Goal: Task Accomplishment & Management: Use online tool/utility

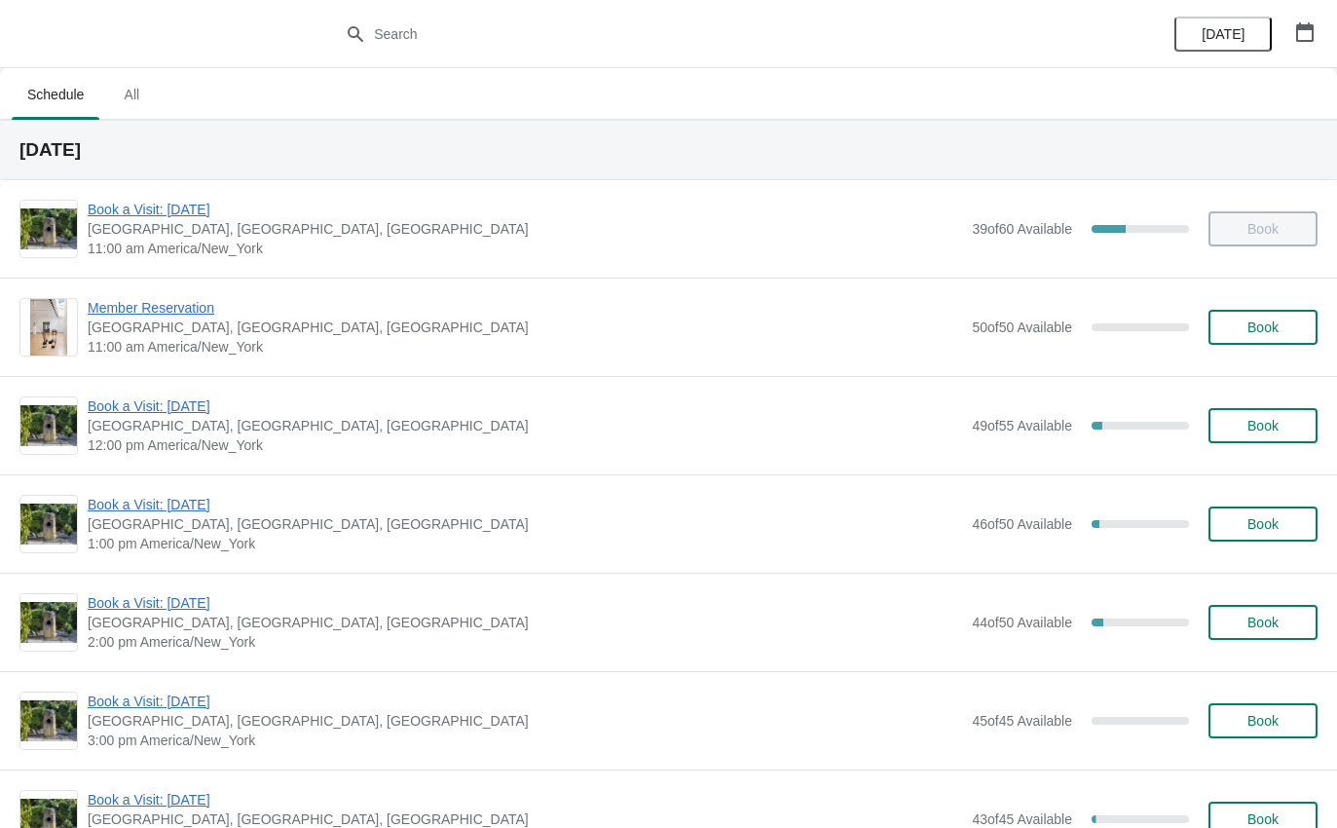
click at [125, 495] on span "Book a Visit: [DATE]" at bounding box center [525, 504] width 875 height 19
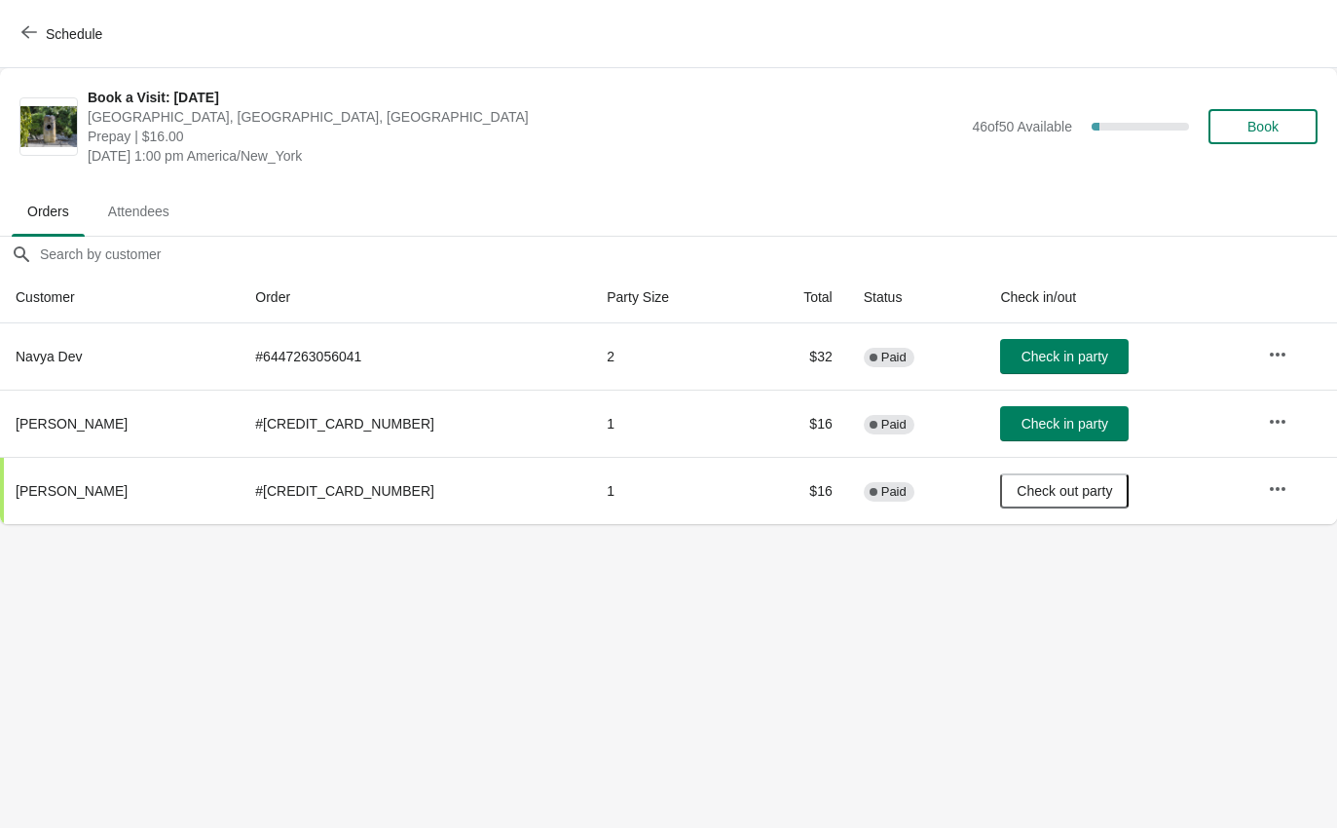
click at [1022, 421] on span "Check in party" at bounding box center [1065, 424] width 87 height 16
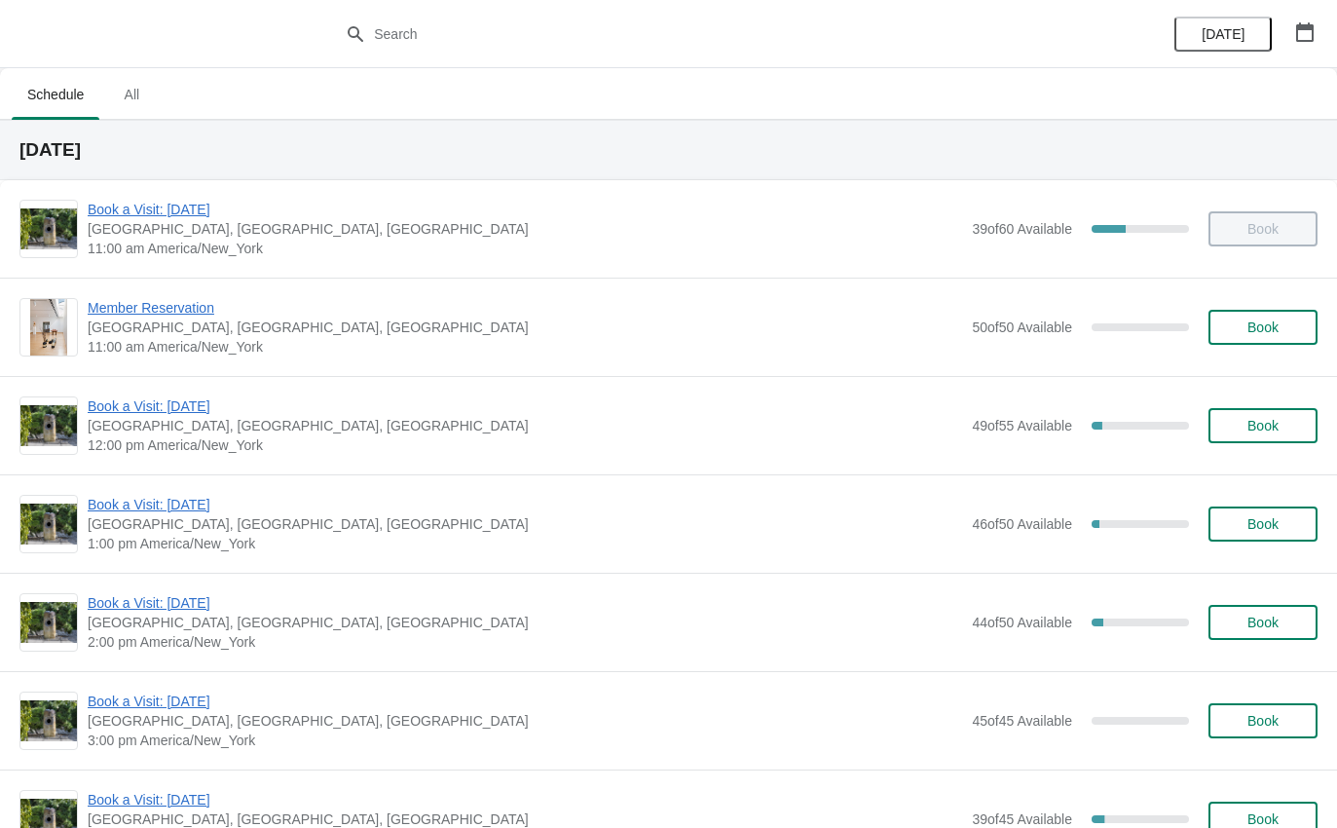
click at [198, 604] on span "Book a Visit: [DATE]" at bounding box center [525, 602] width 875 height 19
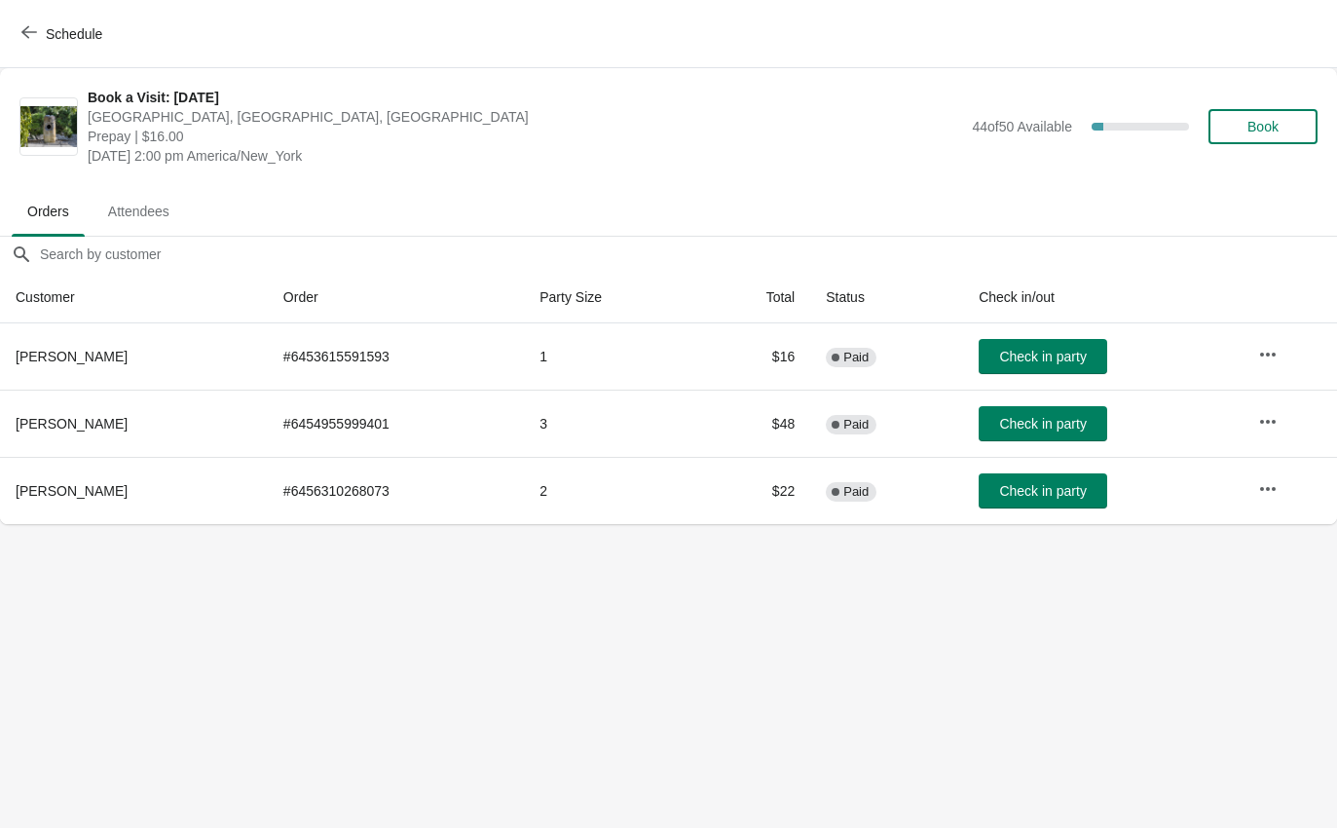
click at [29, 29] on icon "button" at bounding box center [29, 32] width 16 height 16
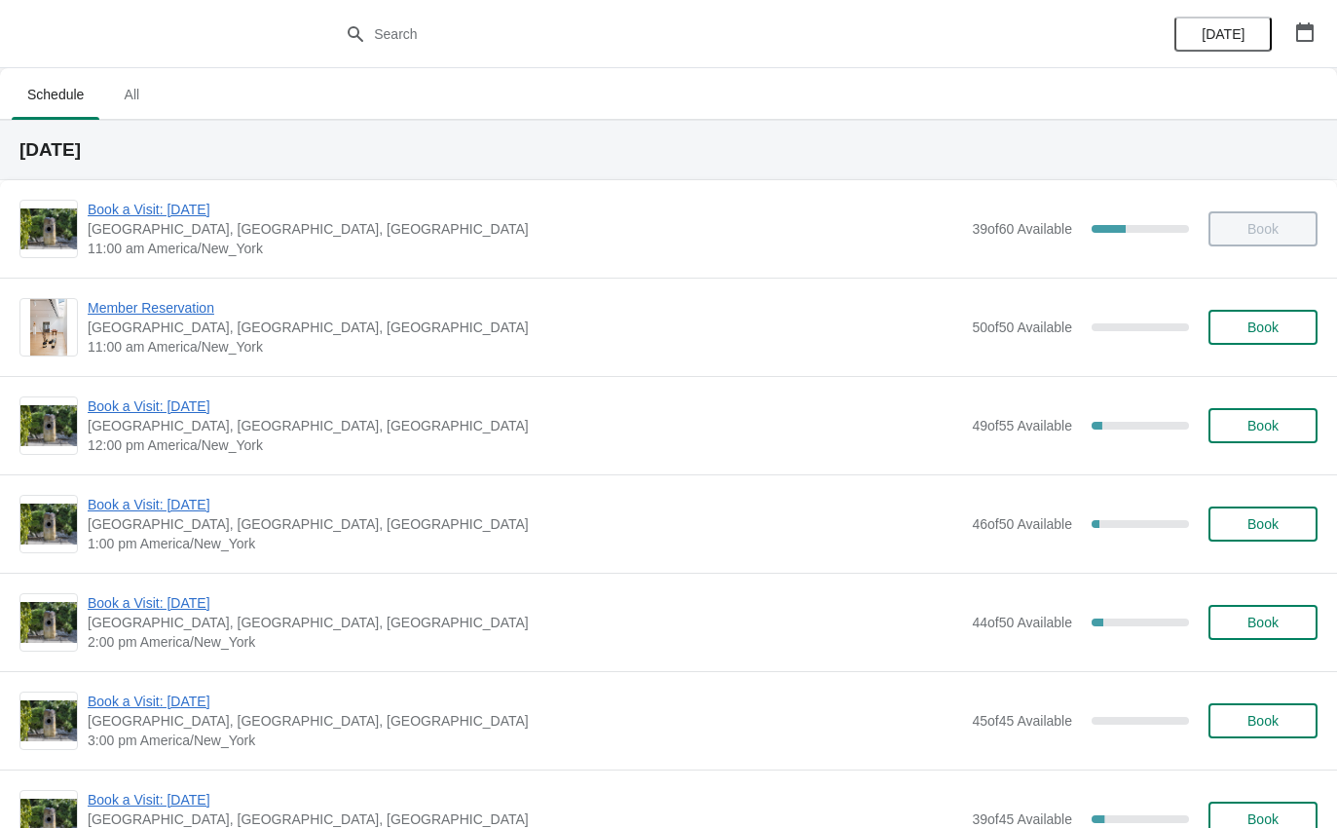
click at [168, 212] on span "Book a Visit: [DATE]" at bounding box center [525, 209] width 875 height 19
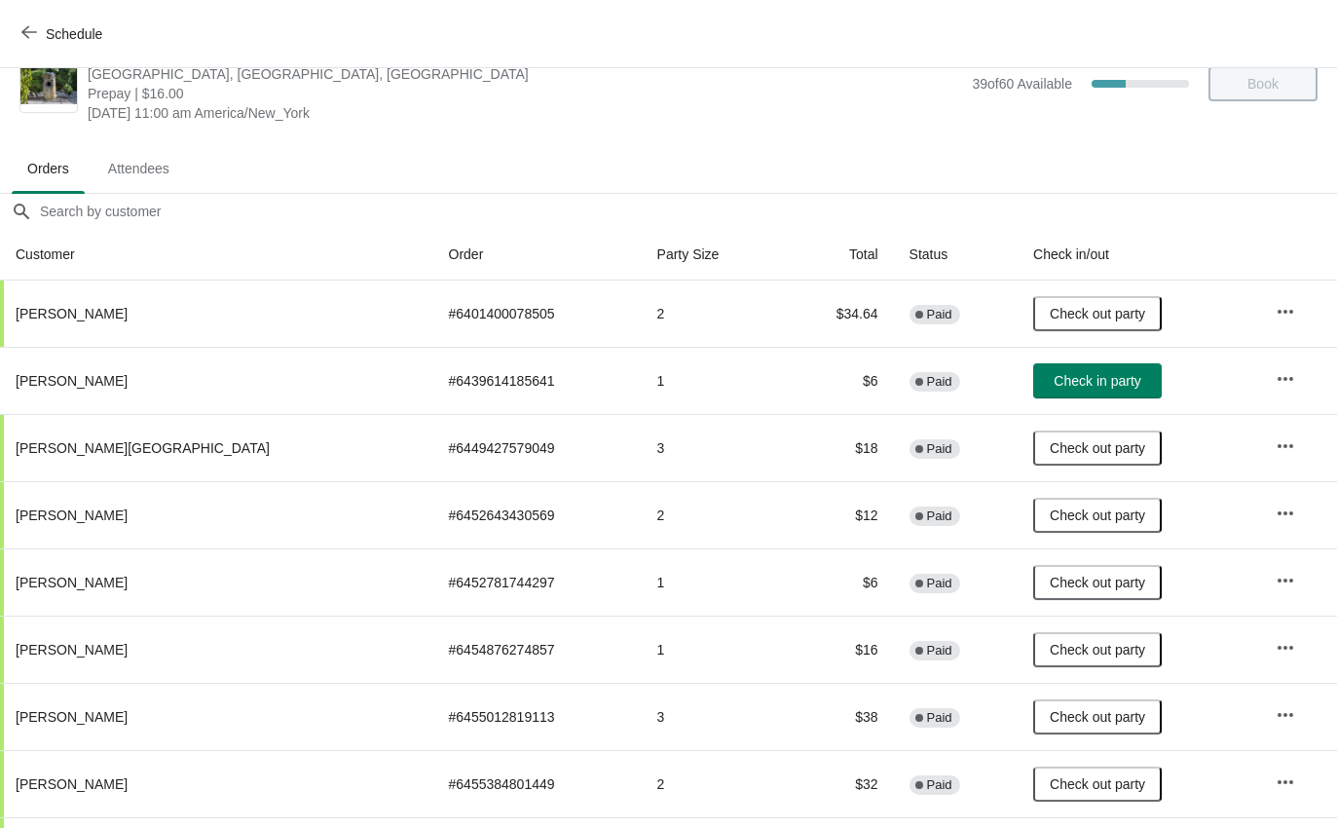
scroll to position [40, 0]
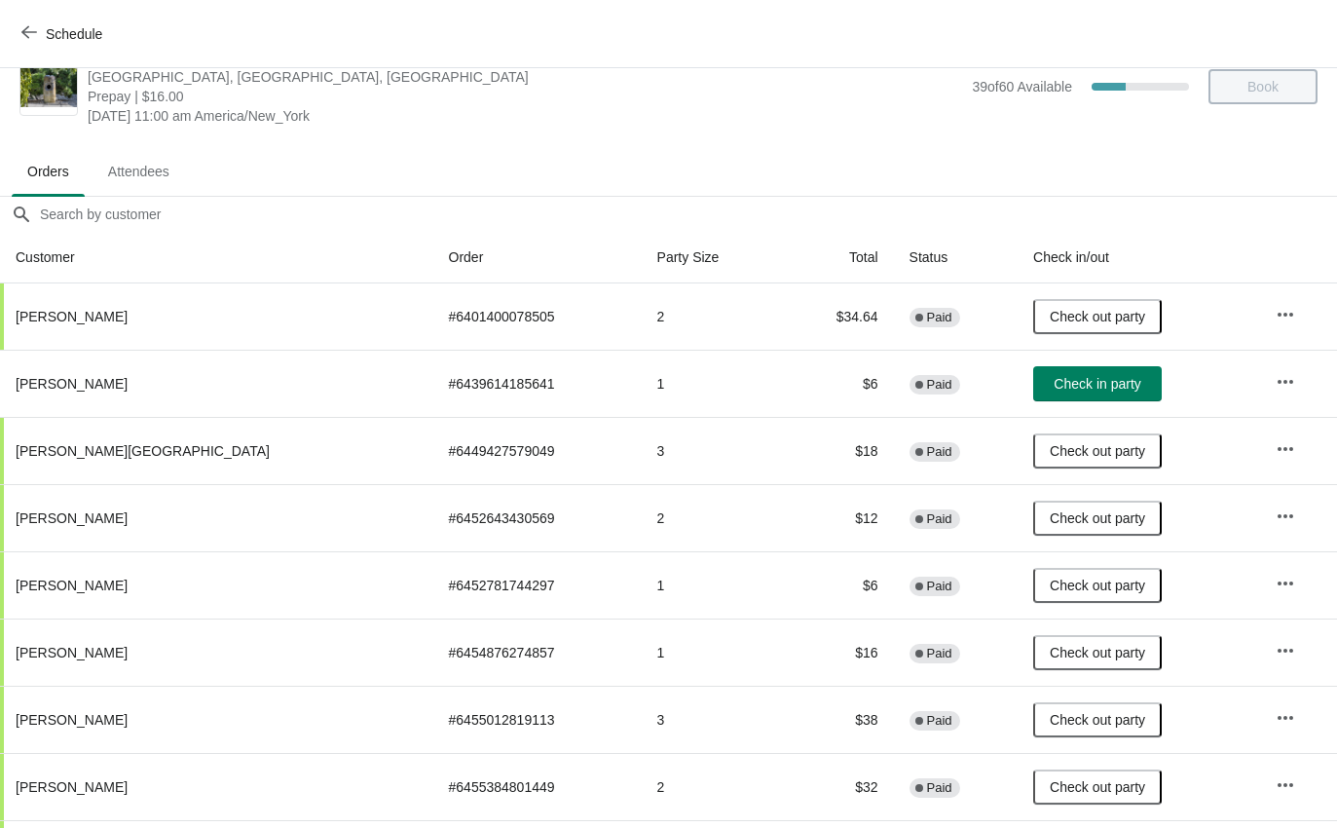
click at [36, 33] on icon "button" at bounding box center [29, 32] width 16 height 16
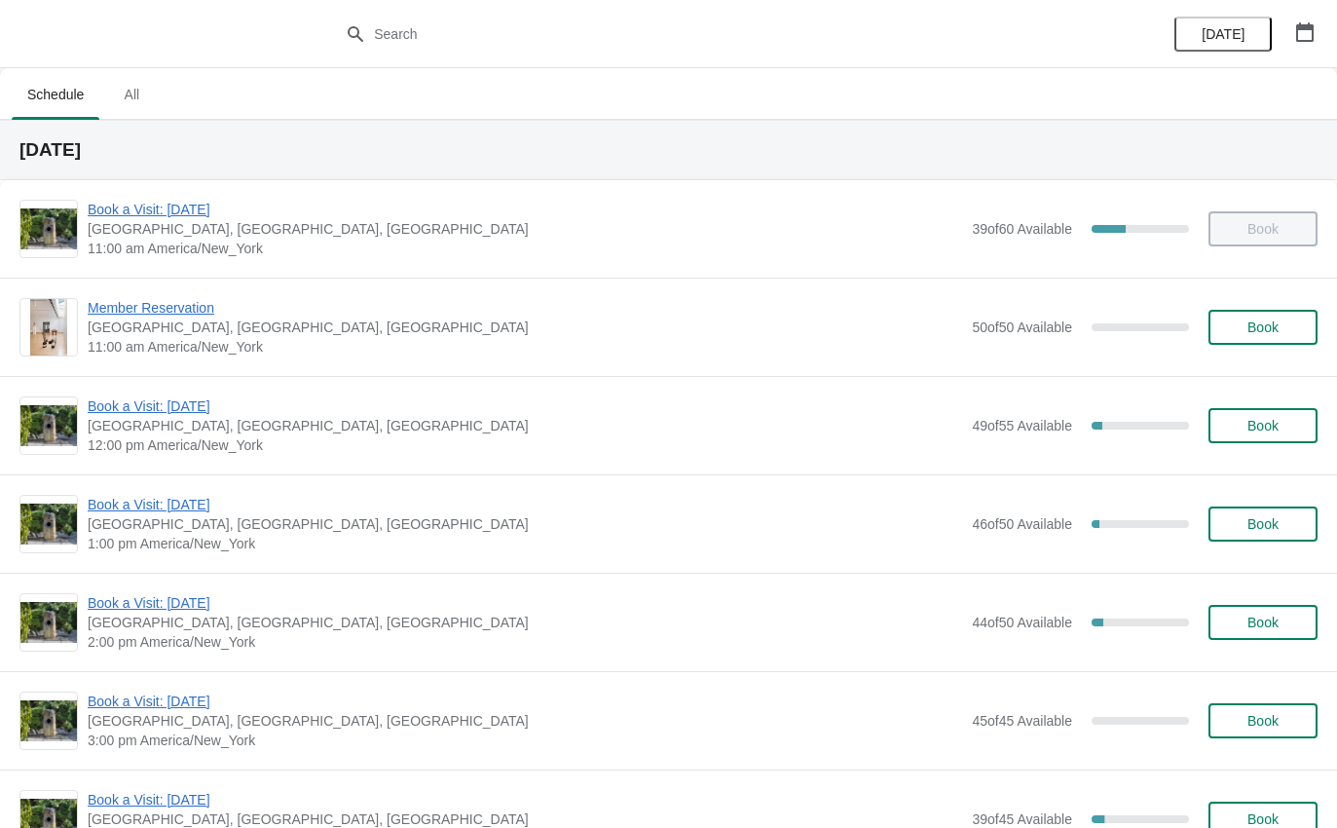
click at [205, 191] on div "Book a Visit: August 2025 The Noguchi Museum, 33rd Road, Queens, NY, USA 11:00 …" at bounding box center [668, 228] width 1337 height 97
click at [207, 203] on span "Book a Visit: [DATE]" at bounding box center [525, 209] width 875 height 19
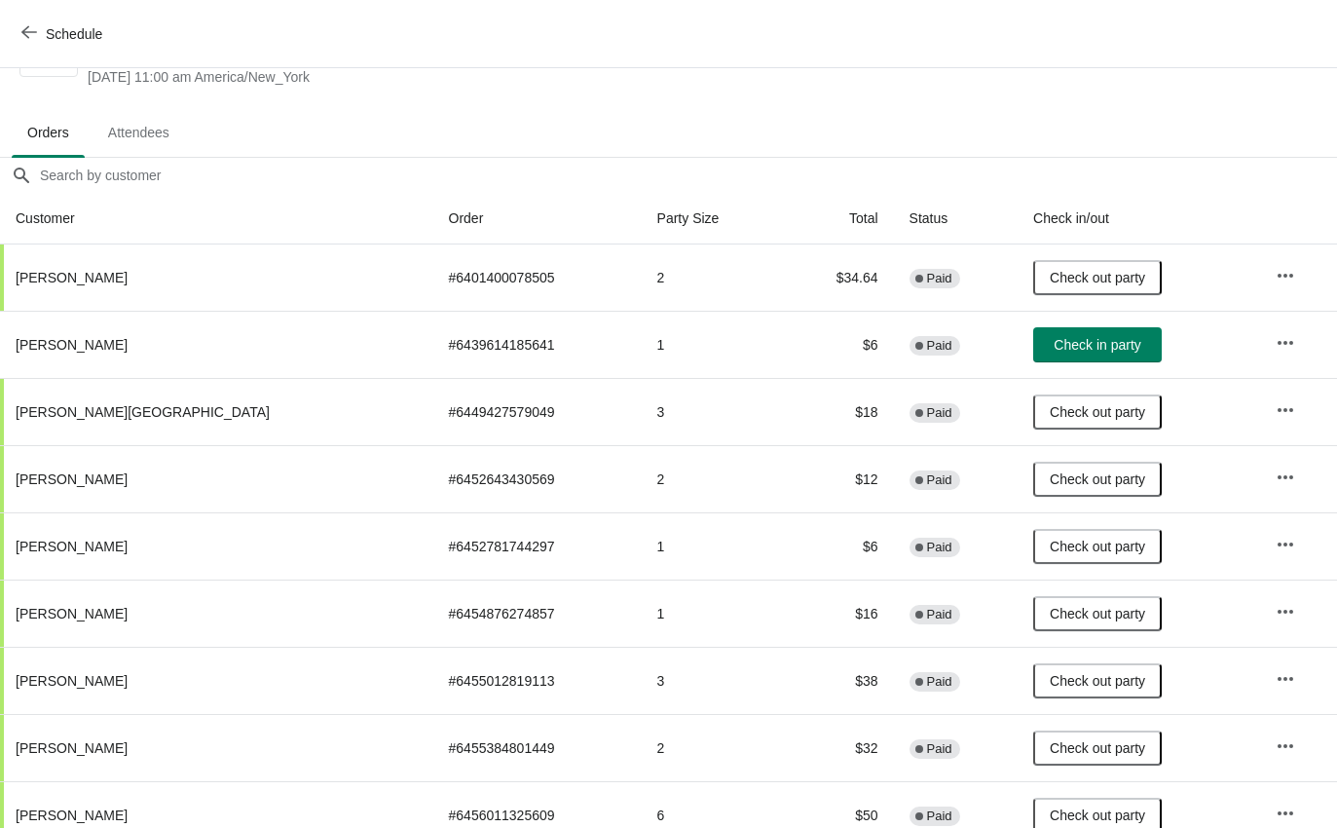
scroll to position [78, 0]
click at [30, 28] on icon "button" at bounding box center [29, 32] width 16 height 16
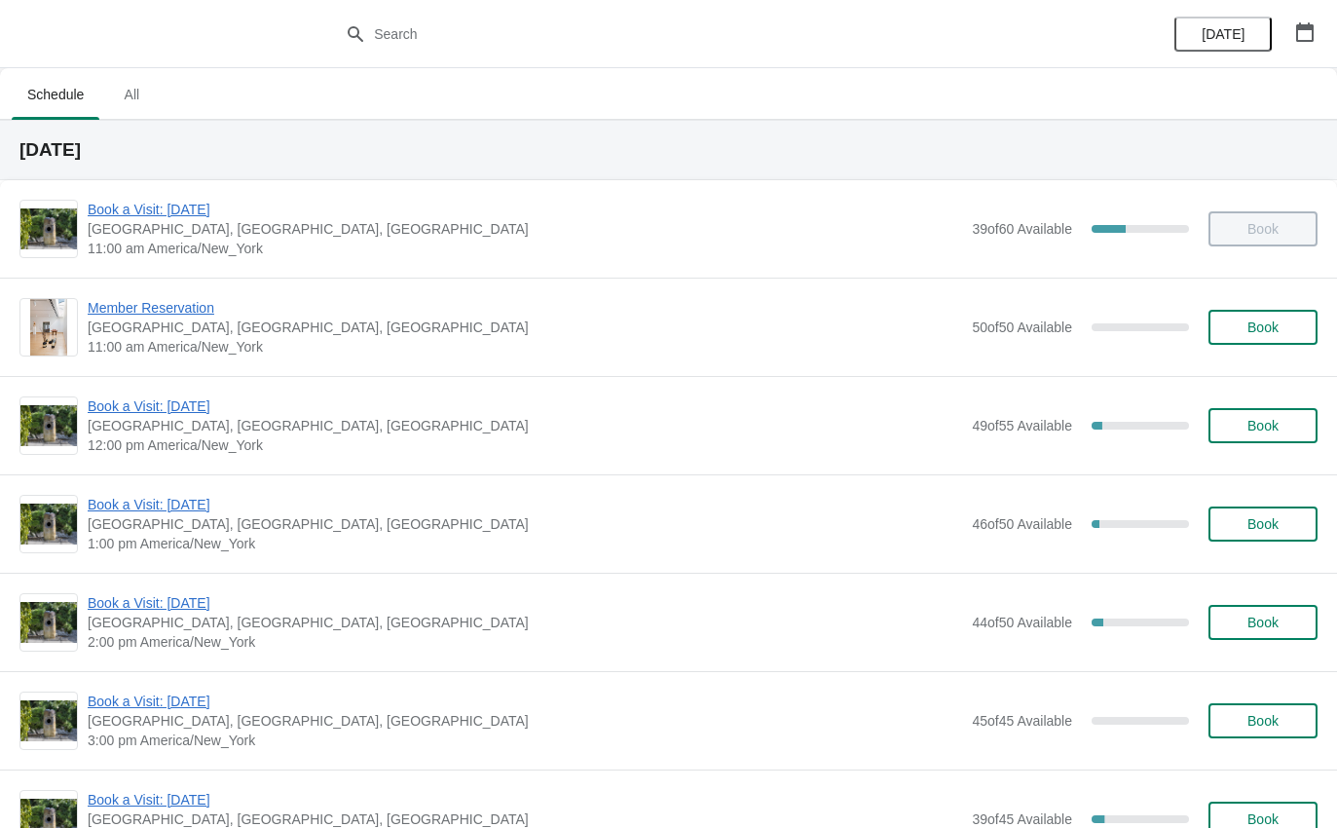
click at [187, 415] on span "Book a Visit: [DATE]" at bounding box center [525, 405] width 875 height 19
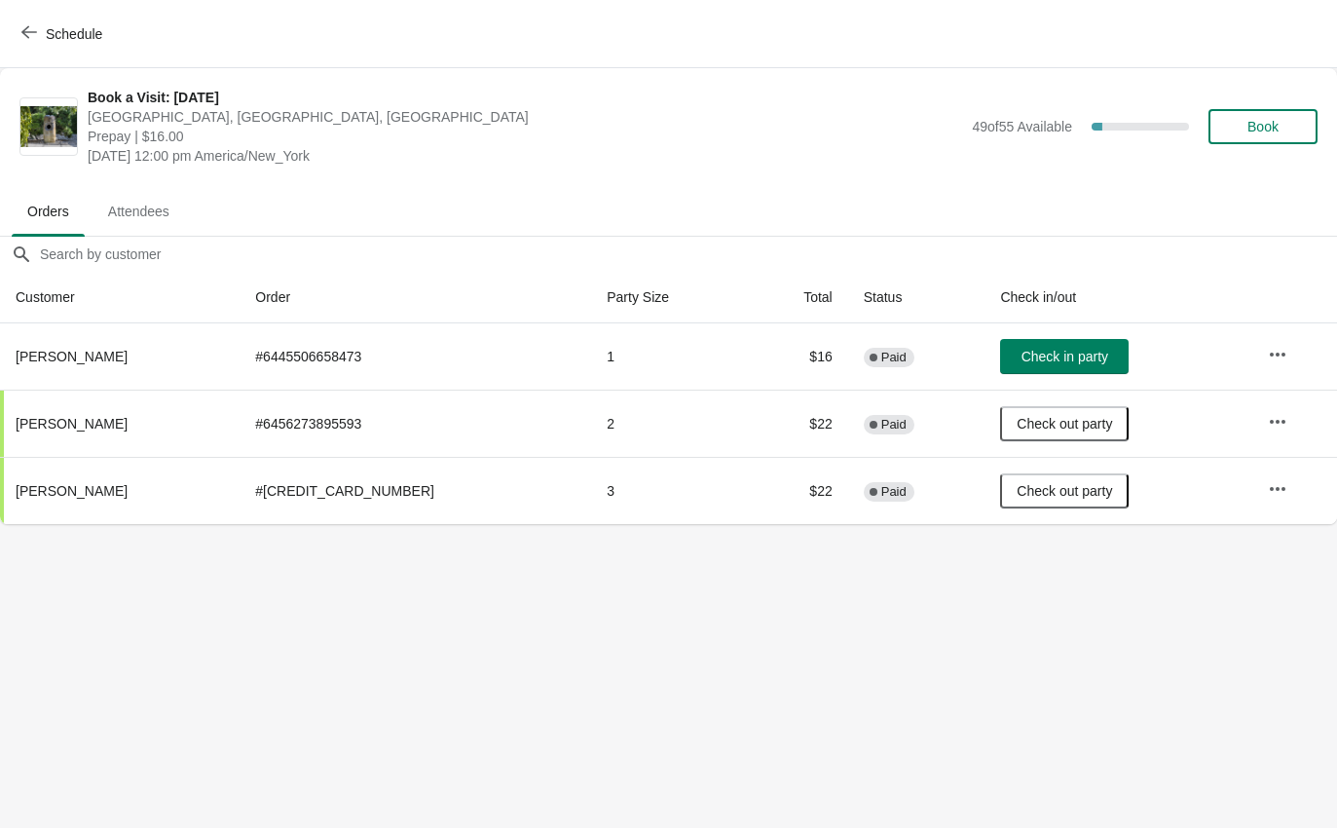
click at [39, 37] on span "Schedule" at bounding box center [63, 33] width 77 height 19
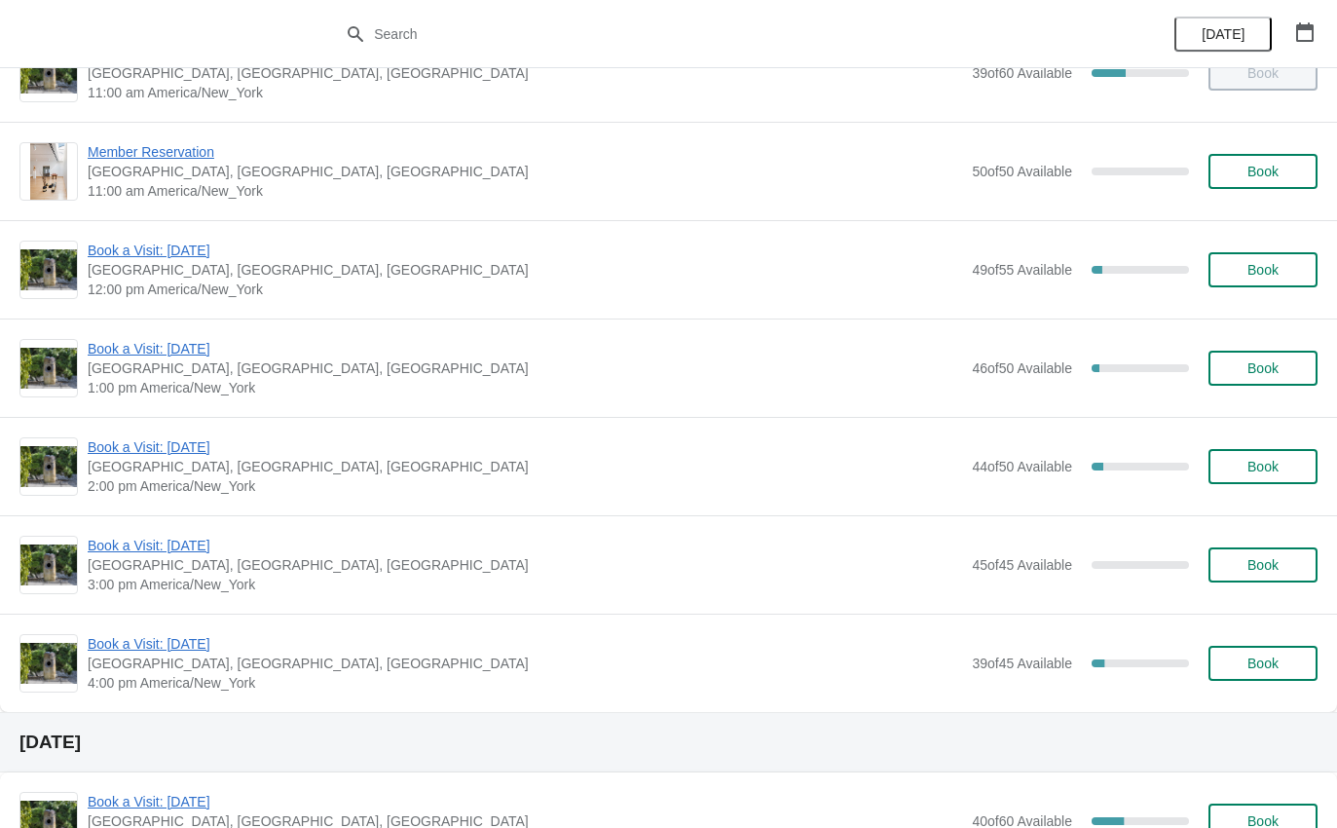
scroll to position [158, 0]
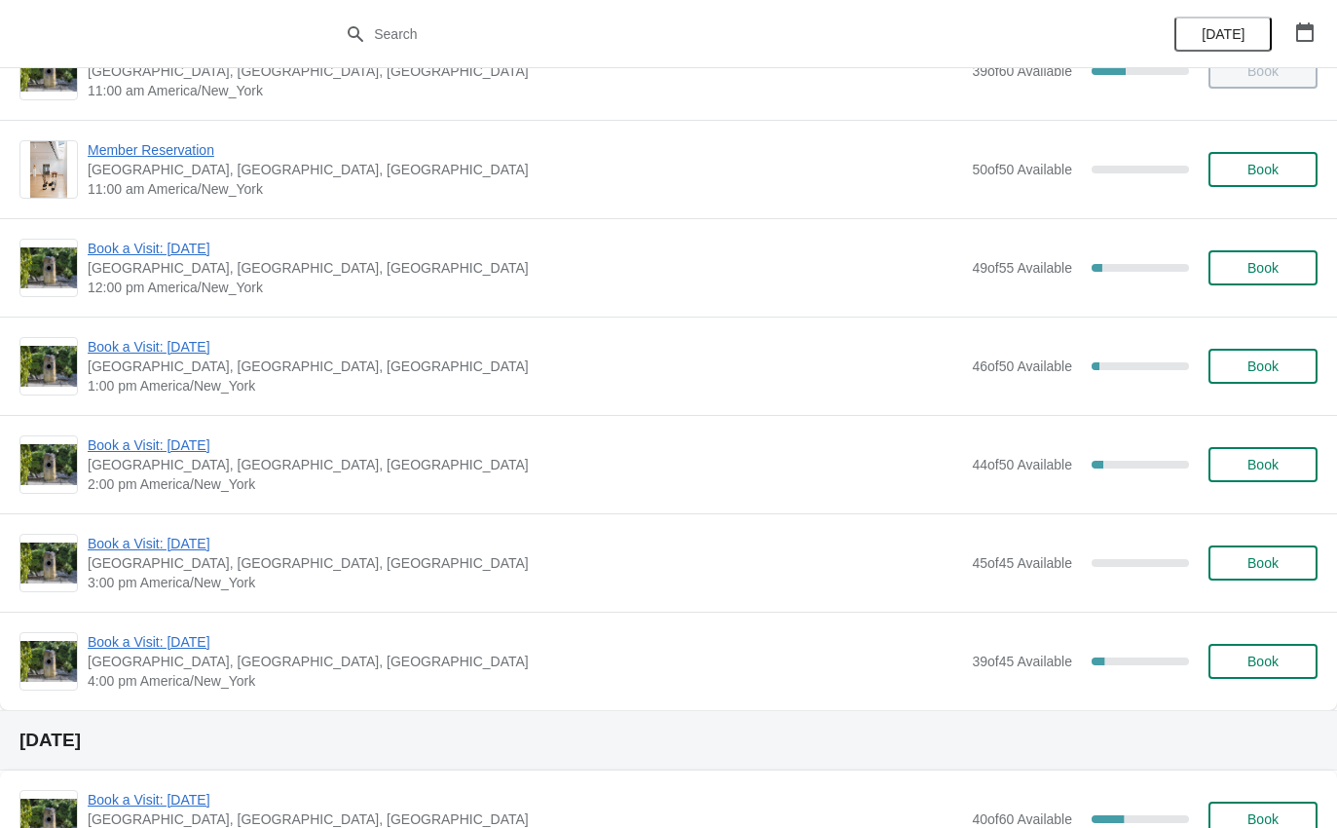
click at [206, 351] on span "Book a Visit: [DATE]" at bounding box center [525, 346] width 875 height 19
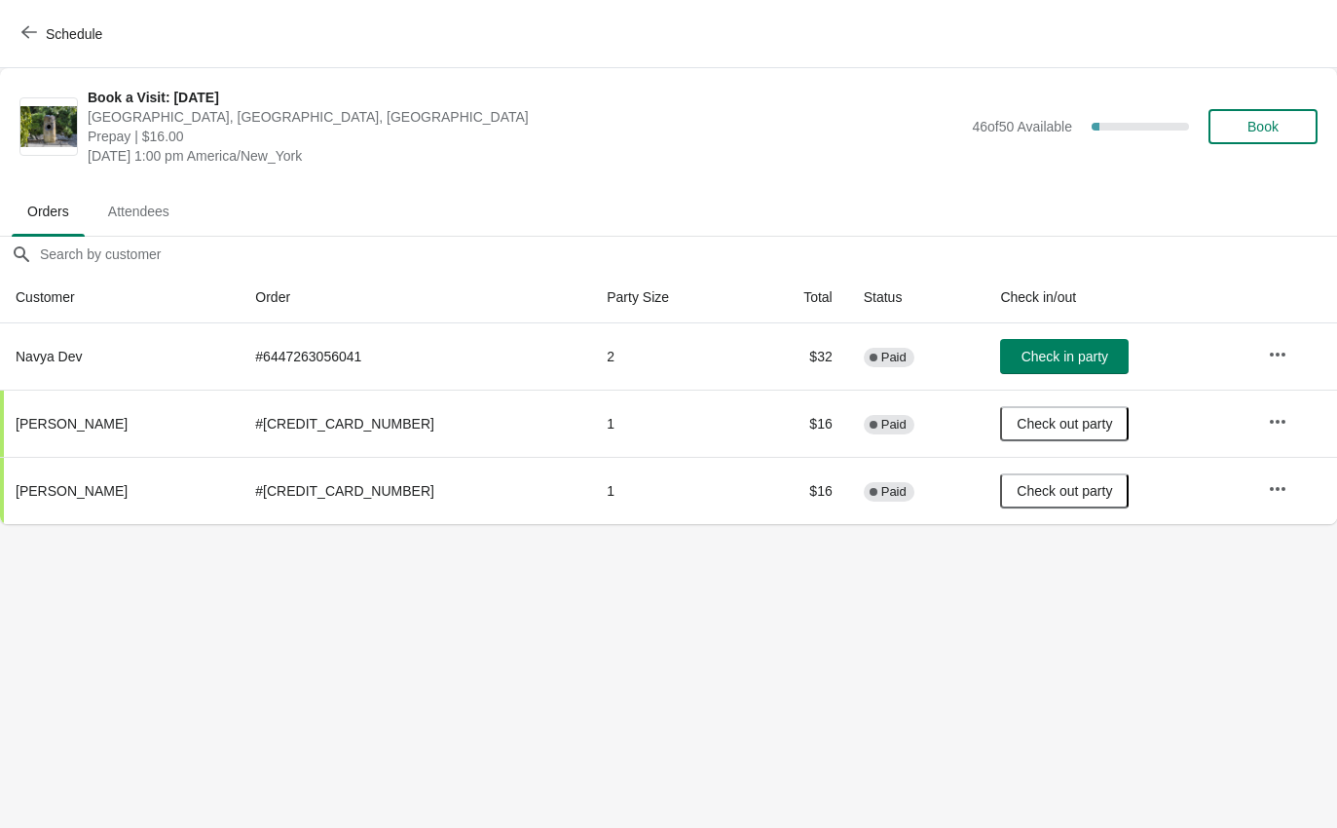
click at [1022, 363] on span "Check in party" at bounding box center [1065, 357] width 87 height 16
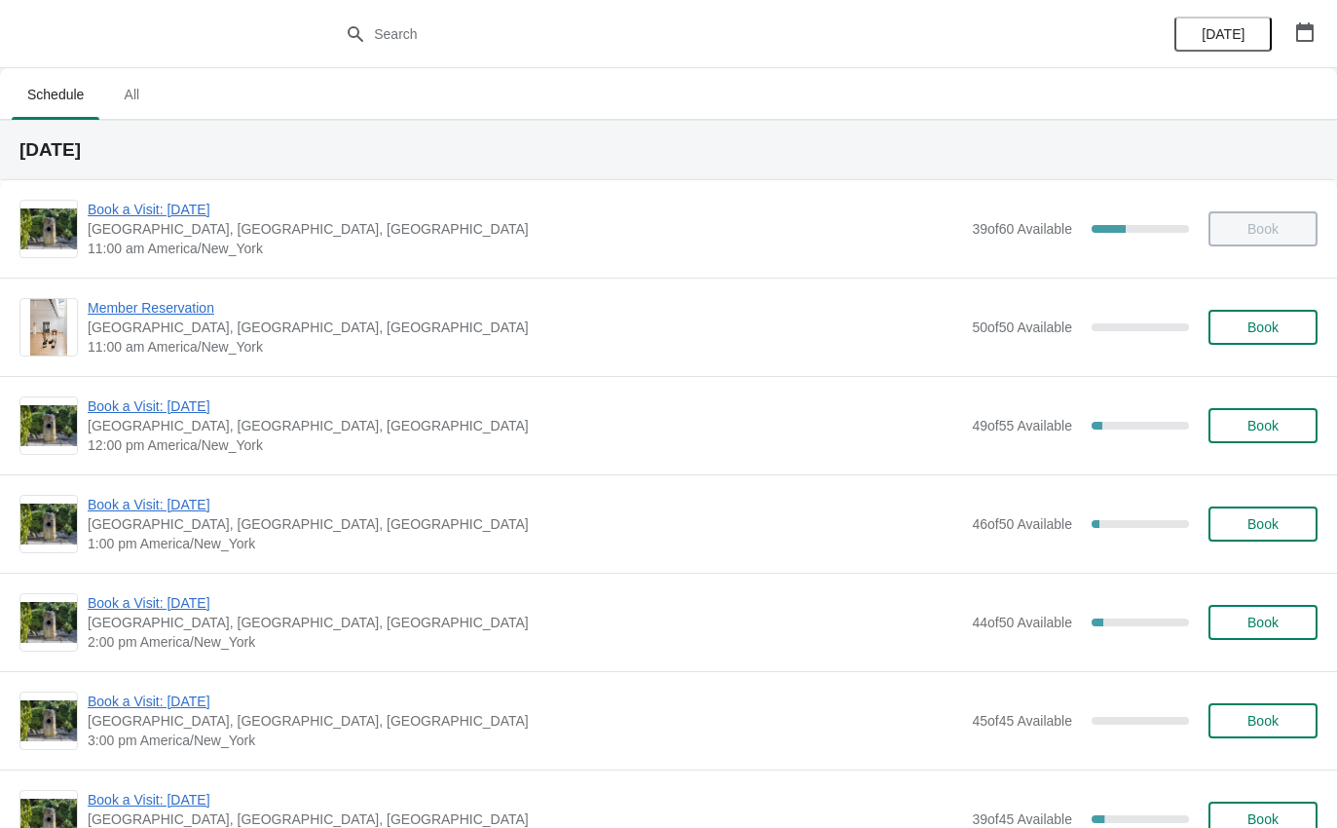
click at [201, 599] on span "Book a Visit: [DATE]" at bounding box center [525, 602] width 875 height 19
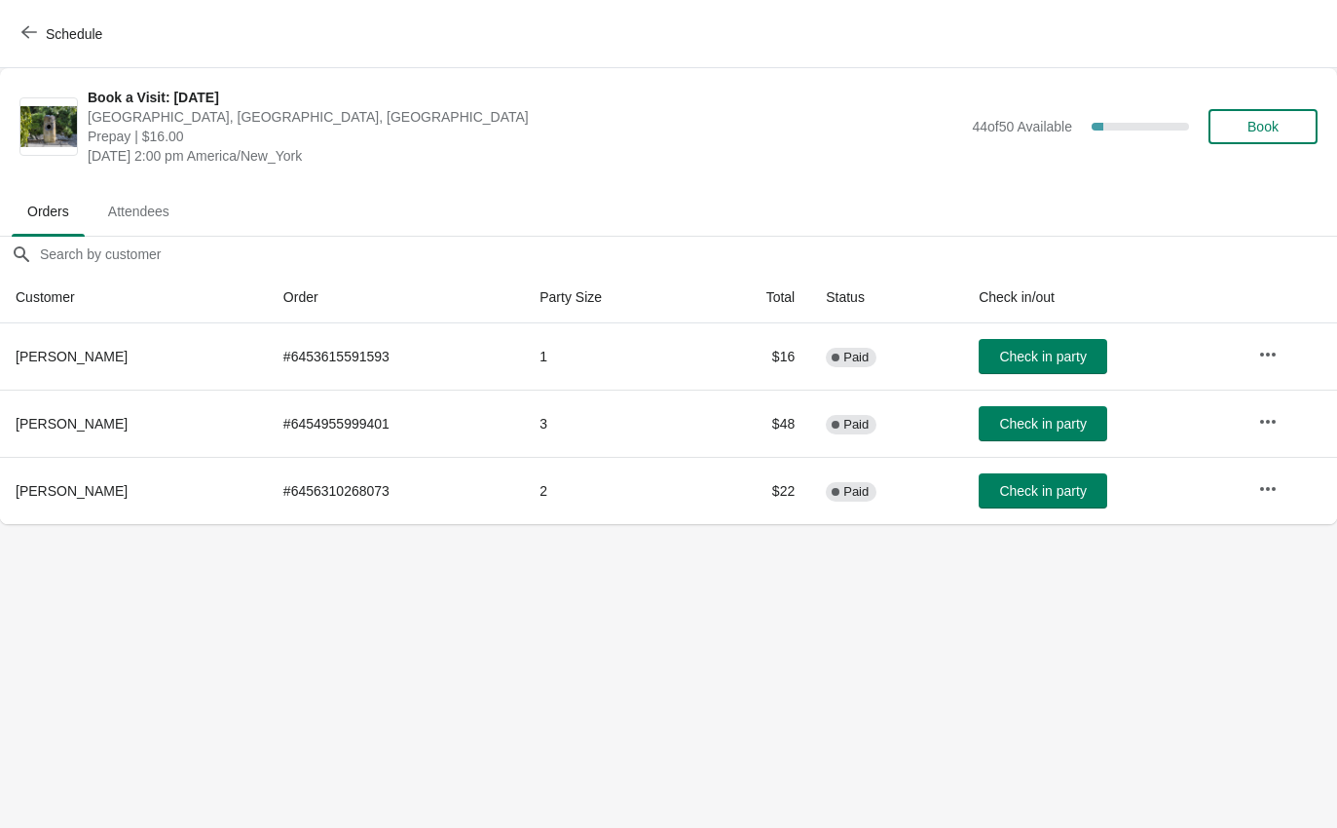
click at [1035, 353] on span "Check in party" at bounding box center [1042, 357] width 87 height 16
